Goal: Browse casually: Explore the website without a specific task or goal

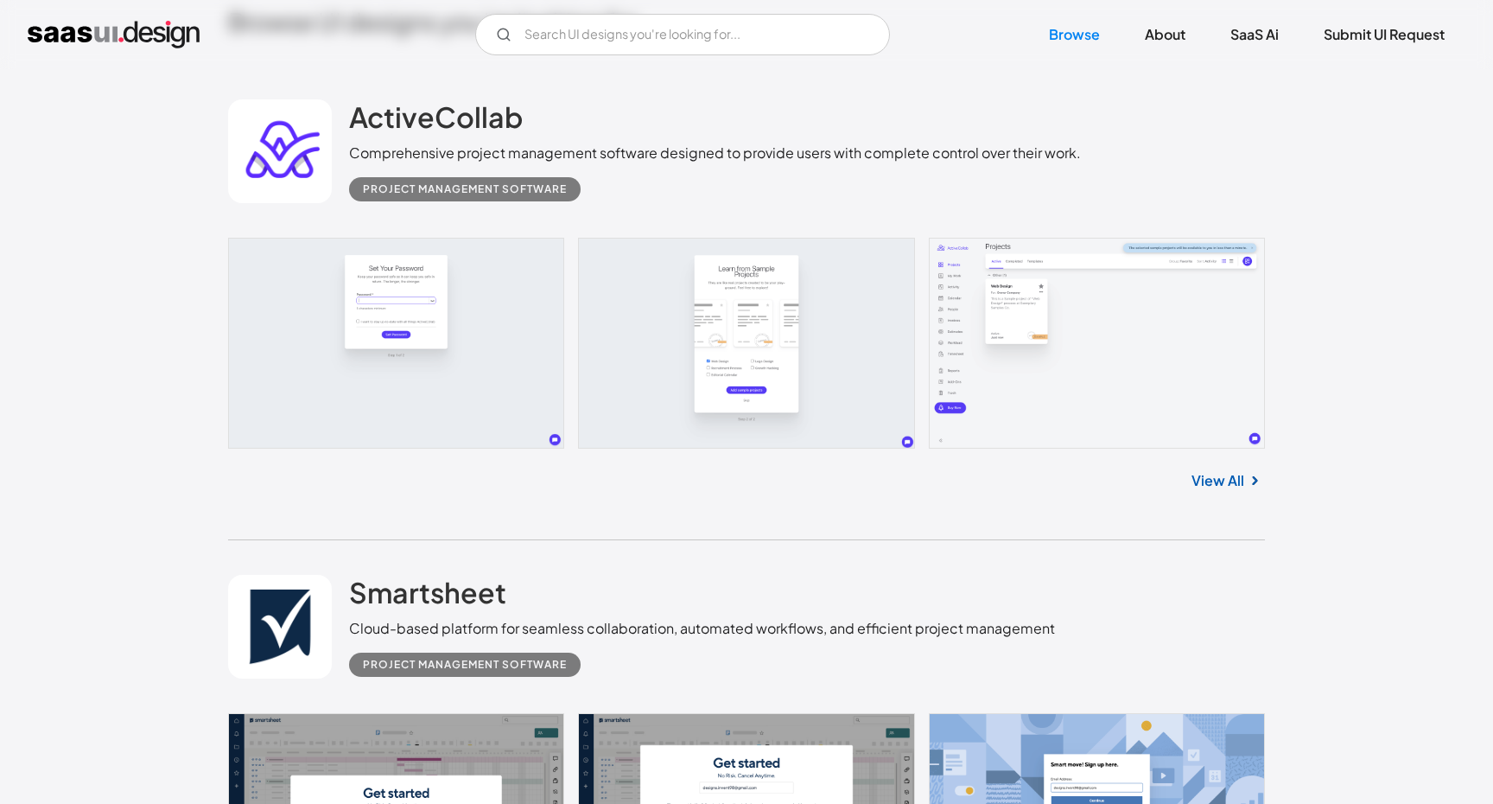
scroll to position [551, 0]
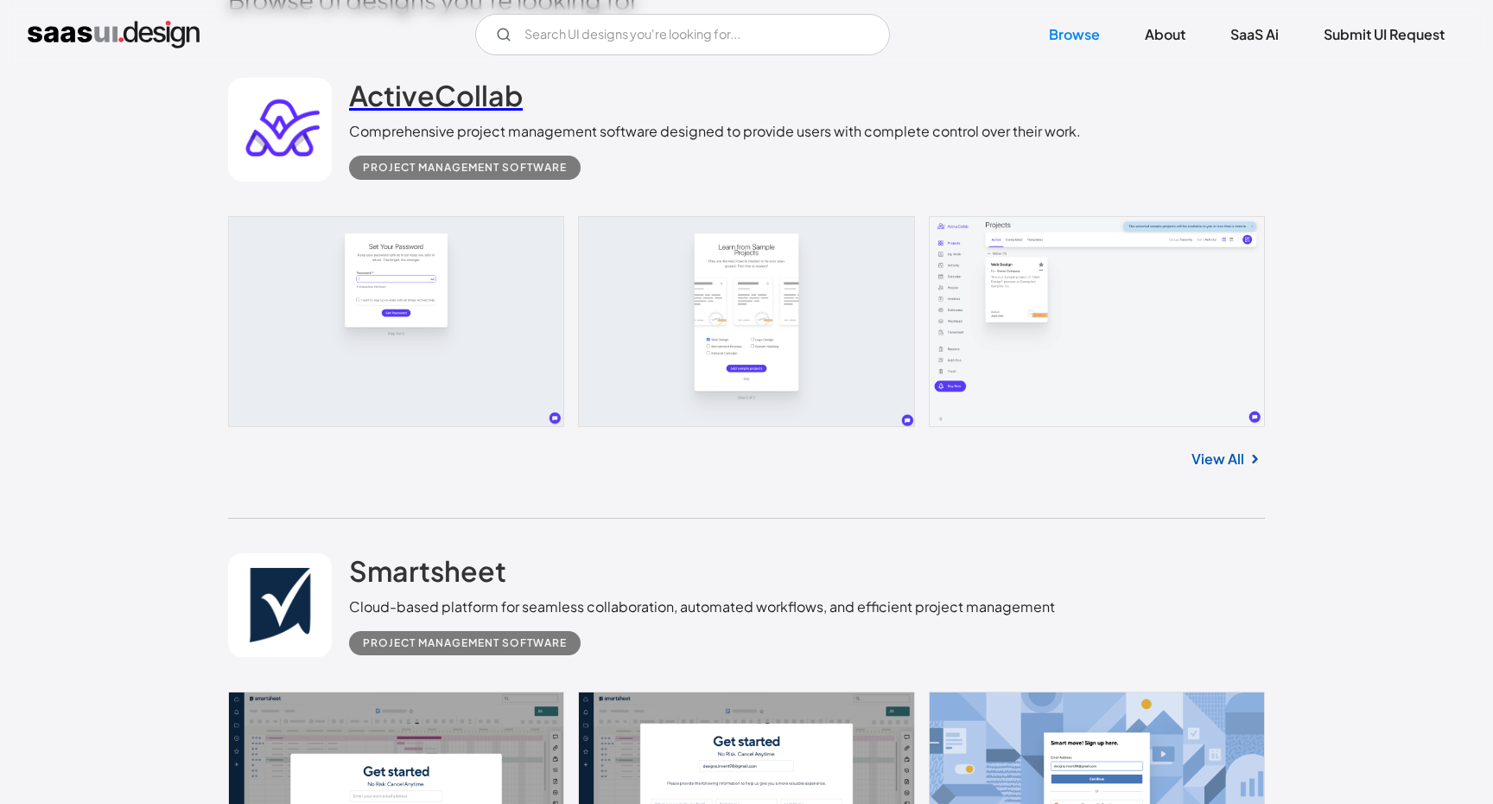
click at [481, 92] on h2 "ActiveCollab" at bounding box center [436, 95] width 174 height 35
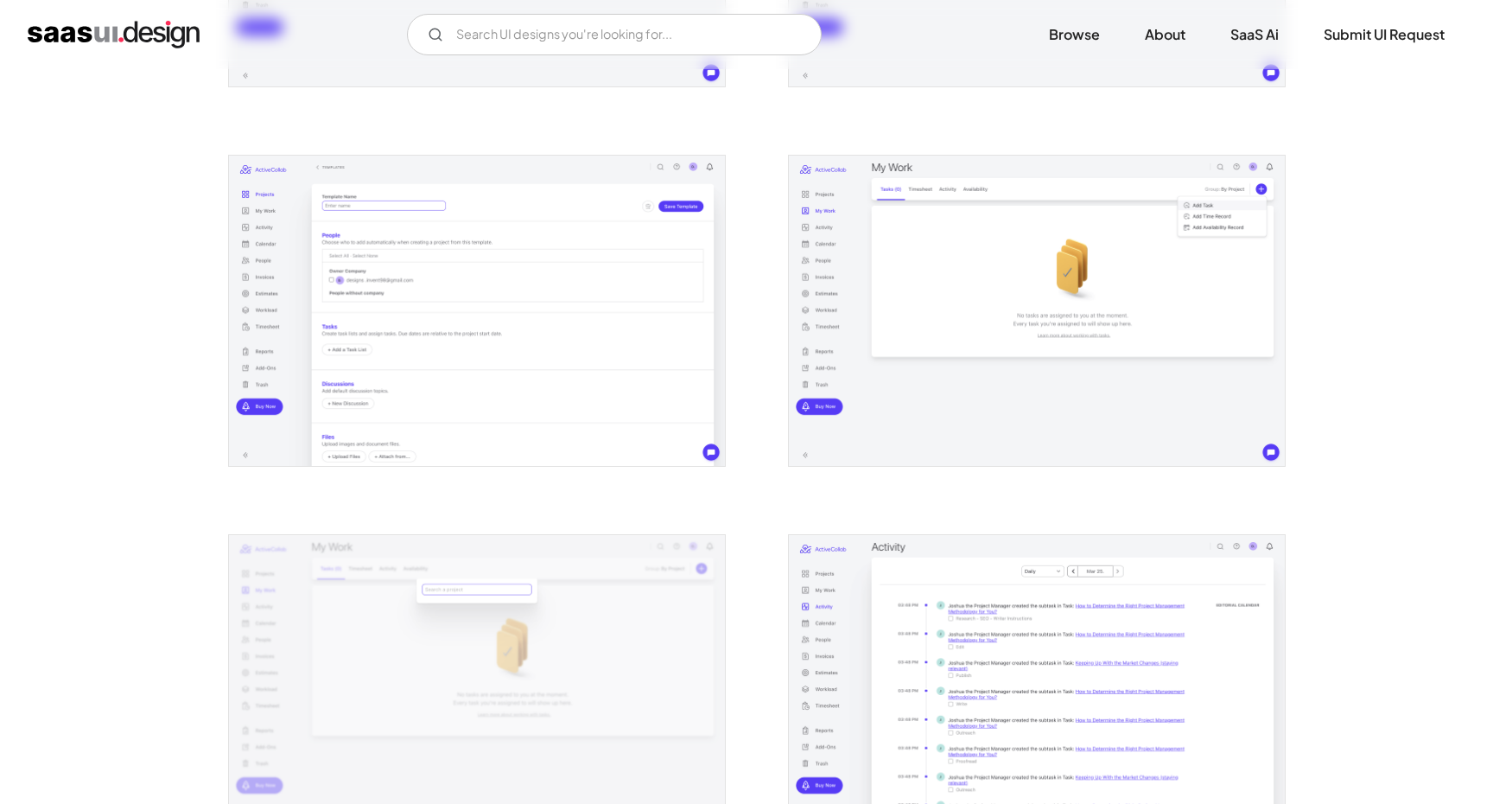
scroll to position [1051, 0]
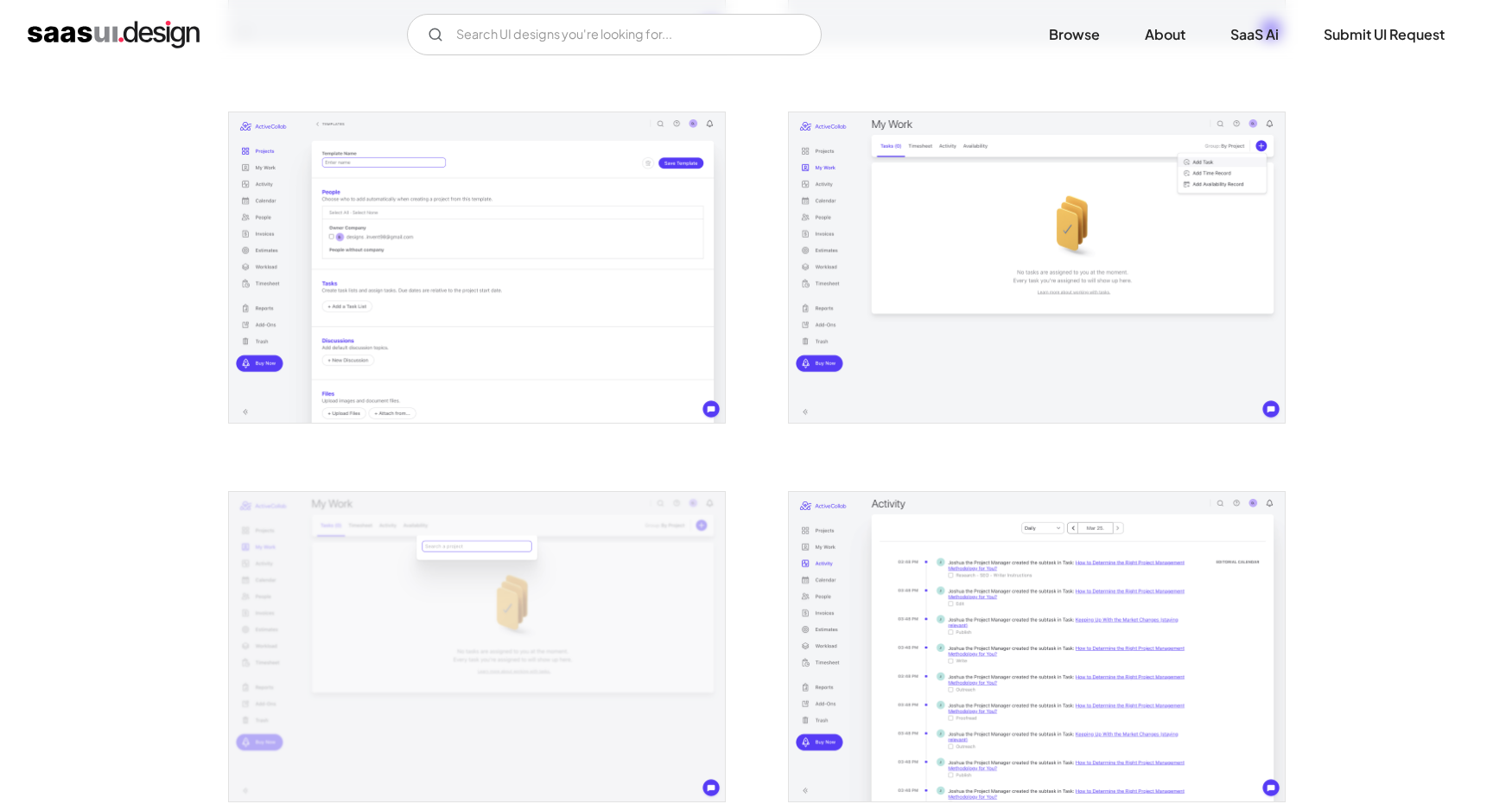
click at [606, 310] on img "open lightbox" at bounding box center [477, 267] width 496 height 310
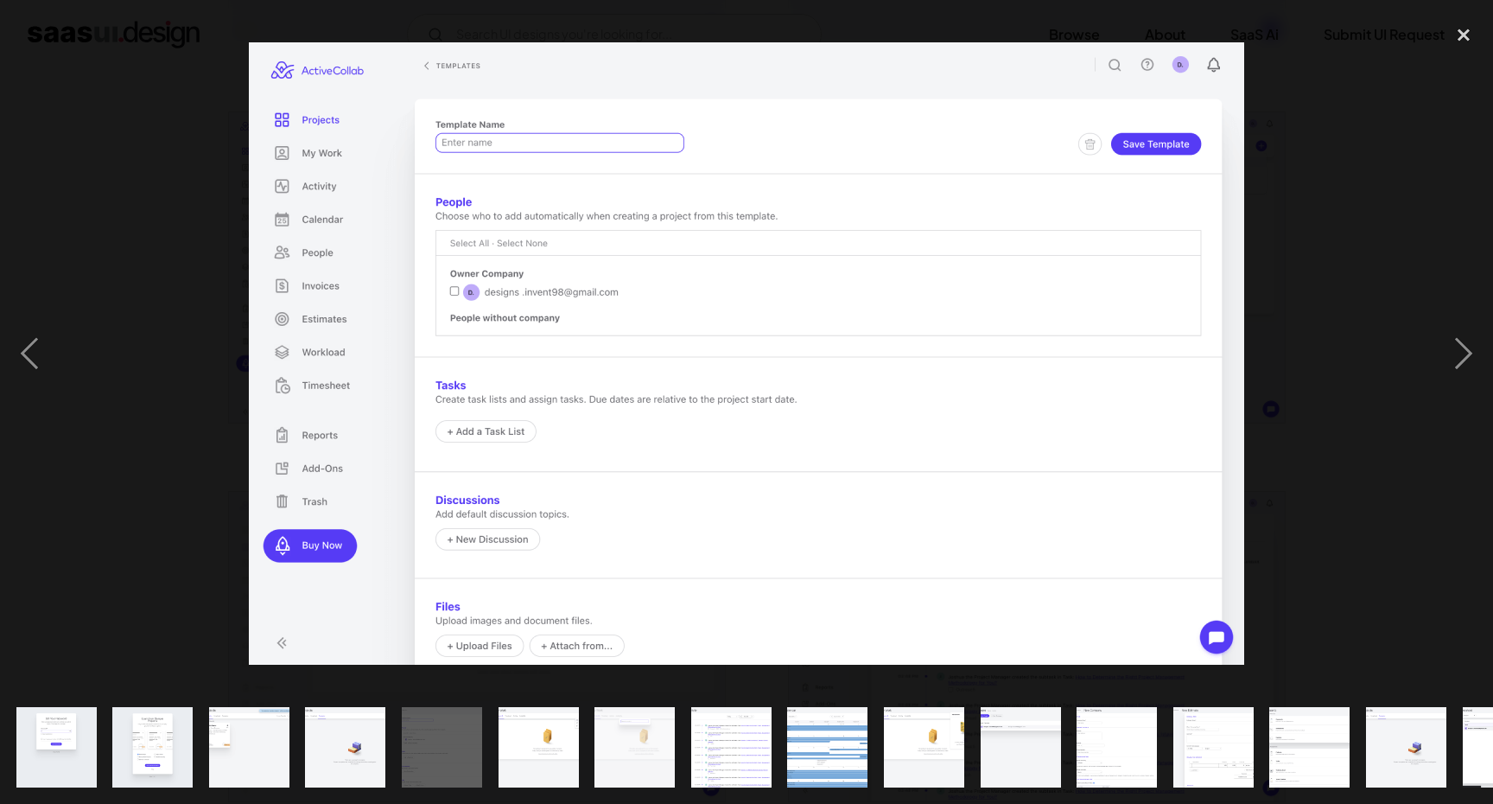
click at [98, 149] on div at bounding box center [746, 353] width 1493 height 675
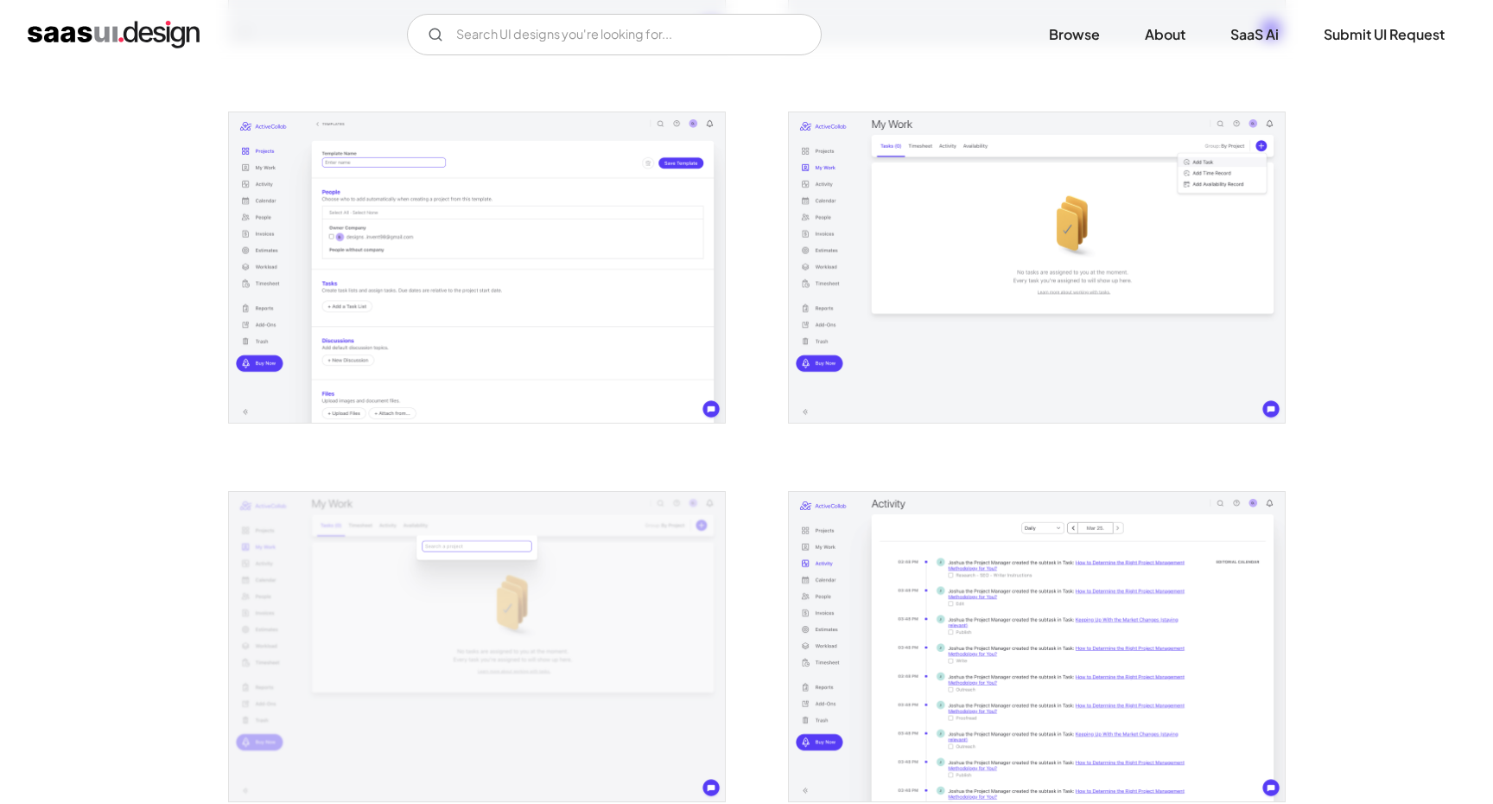
click at [500, 193] on img "open lightbox" at bounding box center [477, 267] width 496 height 310
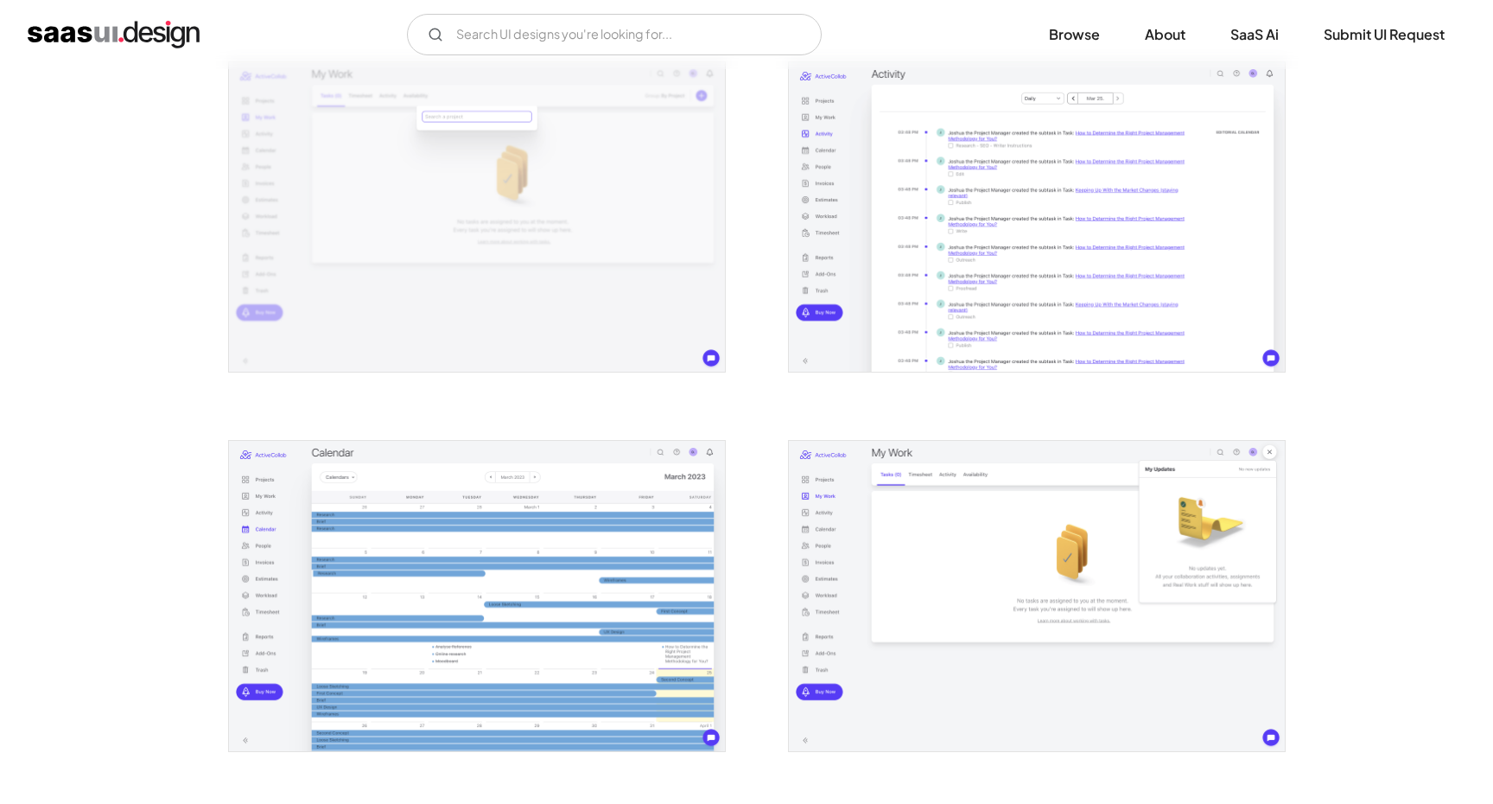
scroll to position [1489, 0]
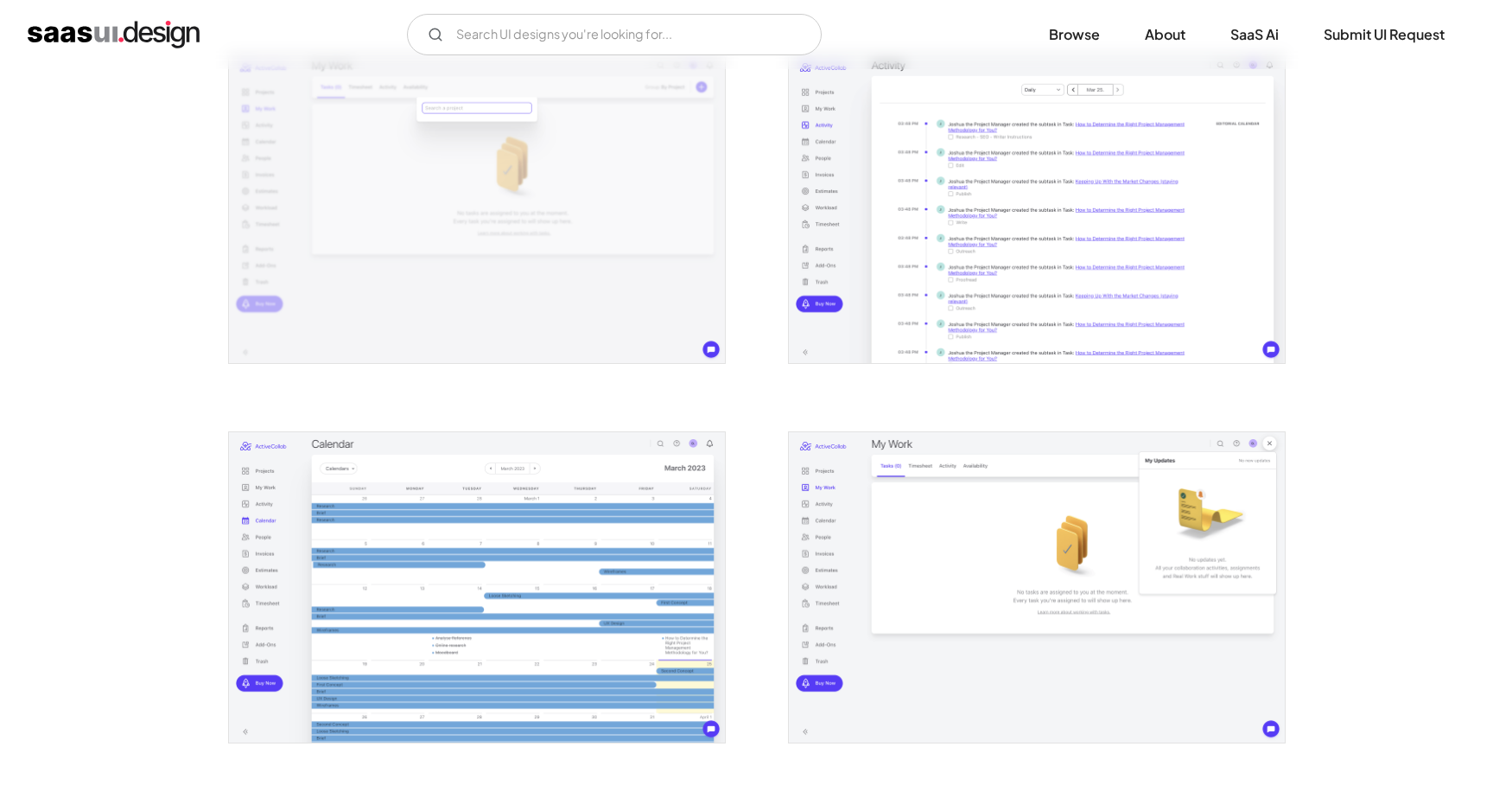
click at [1011, 315] on img "open lightbox" at bounding box center [1037, 209] width 496 height 310
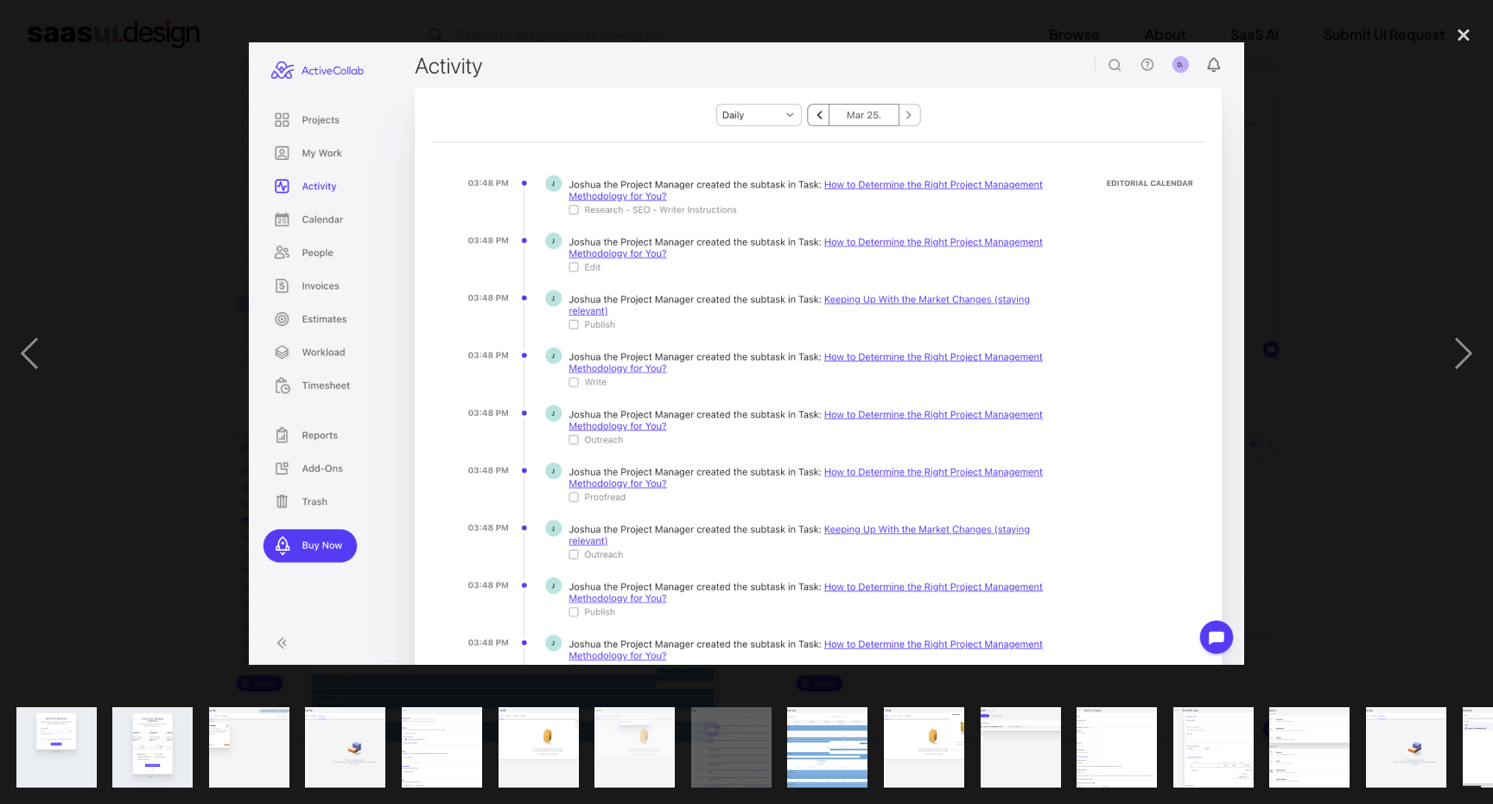
click at [853, 436] on img at bounding box center [747, 353] width 996 height 622
